Goal: Task Accomplishment & Management: Use online tool/utility

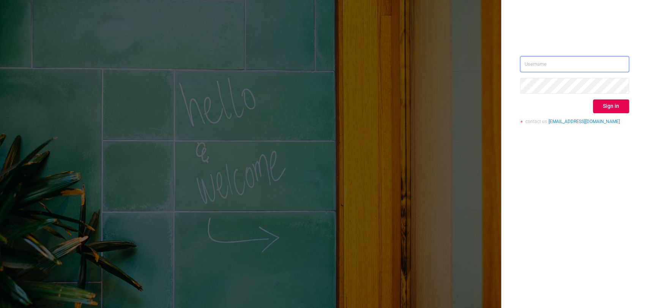
click at [560, 65] on input "text" at bounding box center [574, 64] width 109 height 16
type input "[EMAIL_ADDRESS][DOMAIN_NAME]"
click at [606, 108] on button "Sign in" at bounding box center [611, 106] width 36 height 14
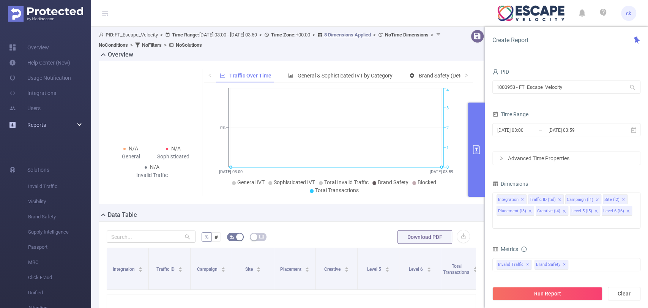
click at [77, 126] on div "Reports" at bounding box center [45, 124] width 91 height 15
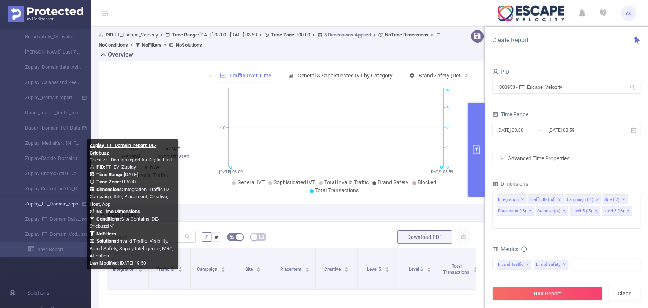
click at [55, 207] on link "Zuplay_FT_Domain_report_DE-Cricbuzz" at bounding box center [48, 203] width 67 height 15
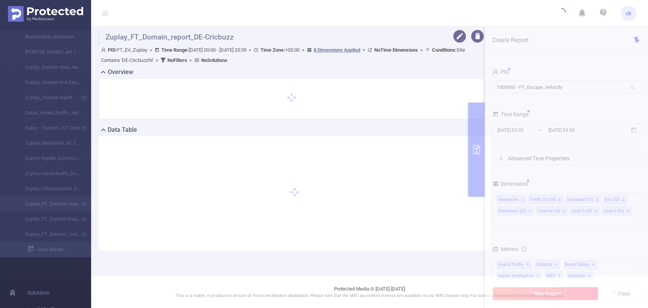
type input "[DATE] 00:00"
type input "[DATE] 23:59"
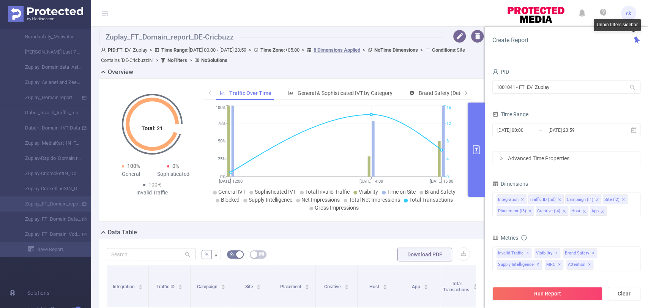
click at [636, 42] on icon at bounding box center [637, 39] width 6 height 7
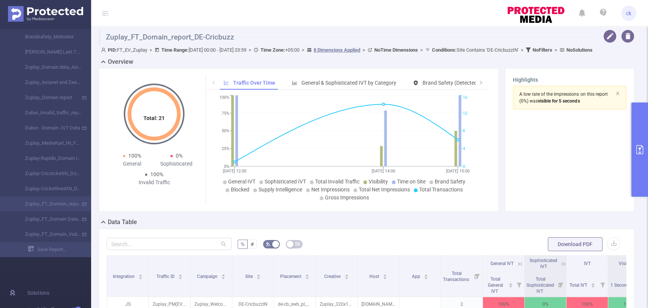
click at [106, 14] on icon at bounding box center [105, 13] width 6 height 6
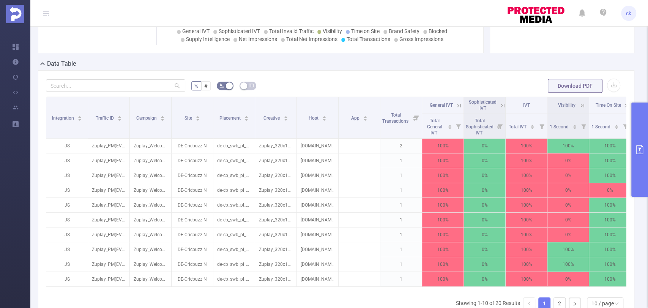
scroll to position [158, 0]
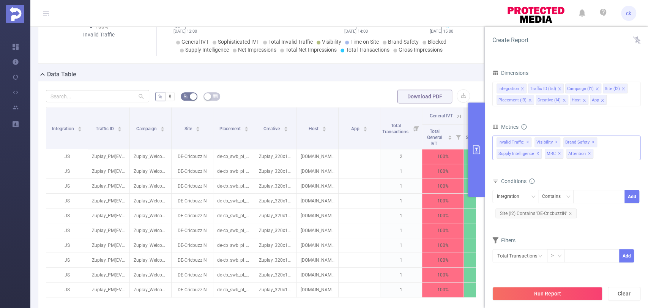
click at [617, 150] on div "Invalid Traffic ✕ Visibility ✕ Brand Safety ✕ Supply Intelligence ✕ MRC ✕ Atten…" at bounding box center [566, 148] width 148 height 25
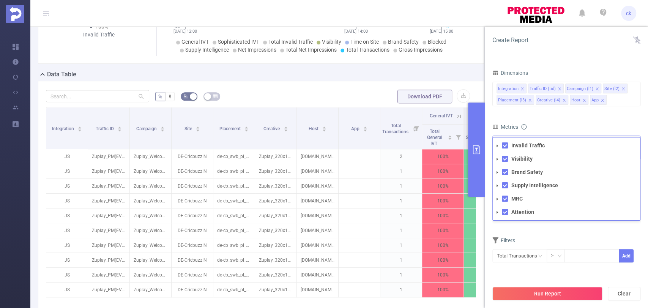
click at [496, 144] on icon "icon: caret-down" at bounding box center [497, 146] width 4 height 4
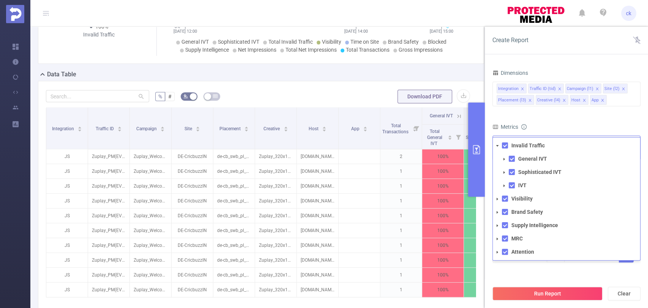
click at [497, 145] on icon "icon: caret-down" at bounding box center [497, 146] width 3 height 2
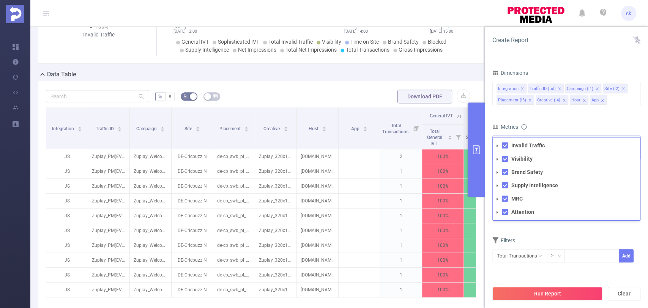
click at [498, 158] on icon "icon: caret-down" at bounding box center [497, 159] width 4 height 4
click at [498, 158] on icon "icon: caret-down" at bounding box center [497, 159] width 3 height 2
click at [498, 173] on icon "icon: caret-down" at bounding box center [497, 172] width 4 height 4
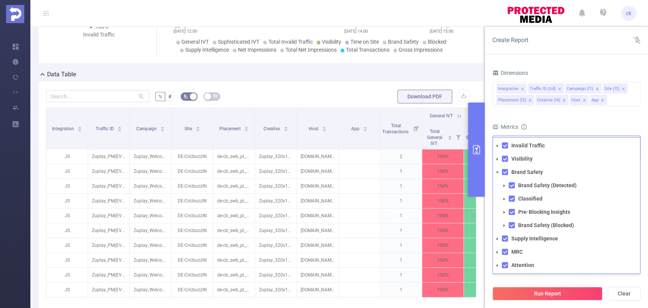
click at [505, 186] on icon "icon: caret-down" at bounding box center [504, 186] width 4 height 4
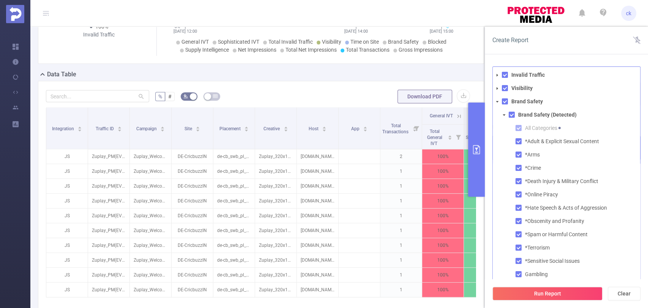
click at [503, 115] on icon "icon: caret-down" at bounding box center [504, 115] width 4 height 4
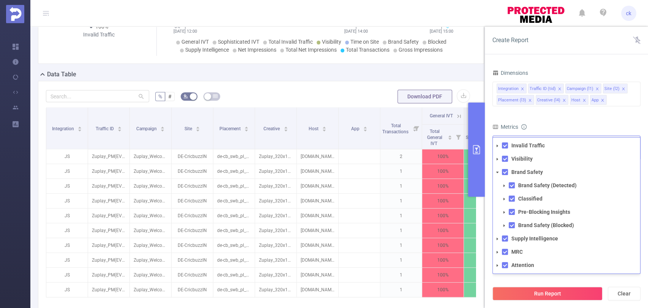
click at [504, 197] on icon "icon: caret-down" at bounding box center [504, 199] width 4 height 4
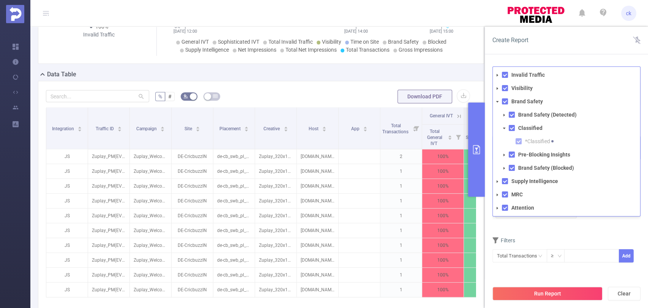
click at [504, 126] on icon "icon: caret-down" at bounding box center [504, 128] width 4 height 4
